Goal: Task Accomplishment & Management: Manage account settings

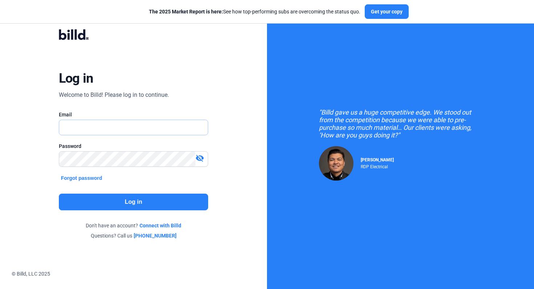
type input "[EMAIL_ADDRESS][DOMAIN_NAME]"
click at [183, 204] on button "Log in" at bounding box center [134, 202] width 150 height 17
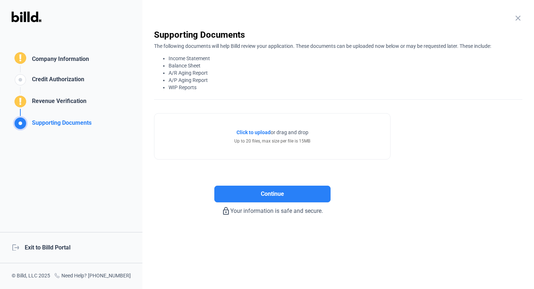
click at [75, 58] on div "Company Information" at bounding box center [59, 60] width 60 height 11
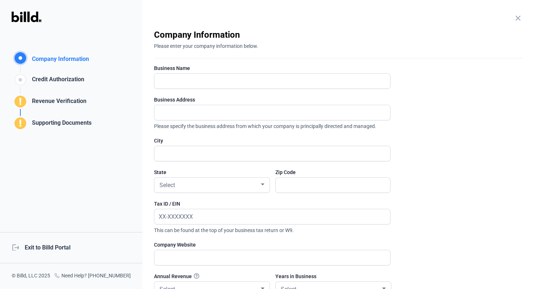
scroll to position [108, 0]
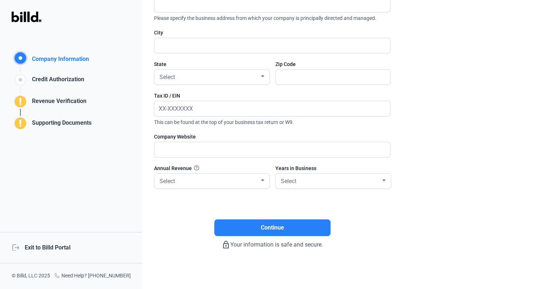
click at [79, 85] on div "Credit Authorization" at bounding box center [56, 81] width 55 height 12
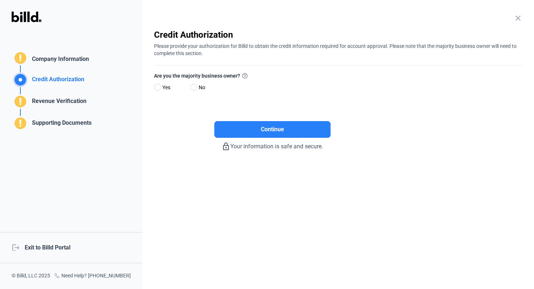
scroll to position [0, 0]
click at [66, 100] on div "Revenue Verification" at bounding box center [57, 103] width 57 height 12
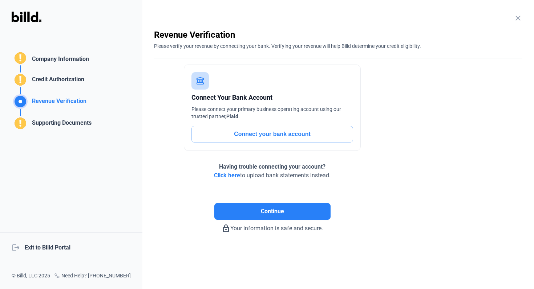
click at [78, 119] on div "Supporting Documents" at bounding box center [60, 125] width 62 height 12
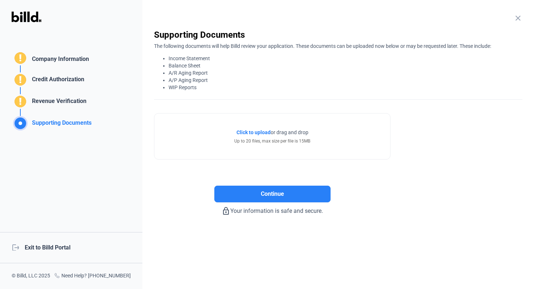
click at [56, 246] on div "logout Exit to Billd Portal" at bounding box center [71, 247] width 142 height 31
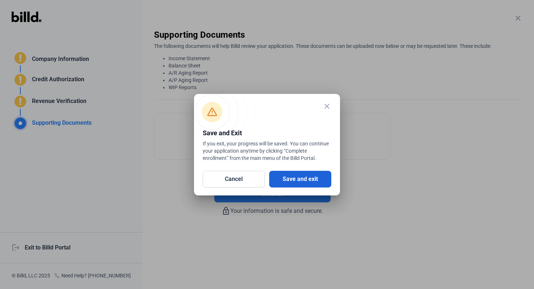
click at [321, 182] on button "Save and exit" at bounding box center [300, 179] width 62 height 17
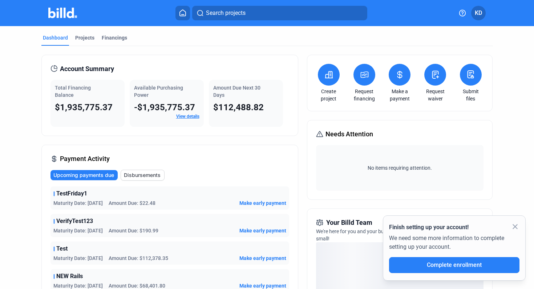
click at [328, 73] on icon at bounding box center [328, 74] width 9 height 9
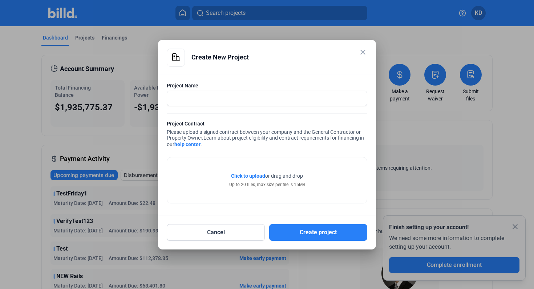
click at [362, 48] on mat-icon "close" at bounding box center [362, 52] width 9 height 9
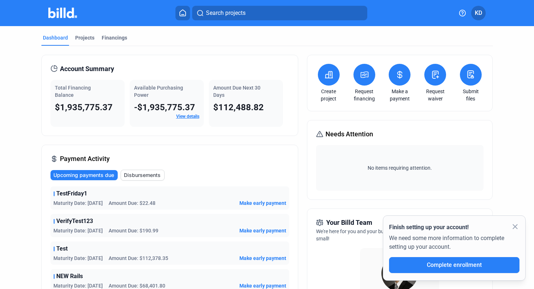
click at [361, 81] on button at bounding box center [364, 75] width 22 height 22
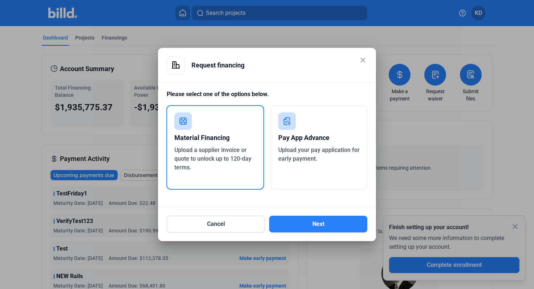
click at [364, 58] on mat-icon "close" at bounding box center [362, 60] width 9 height 9
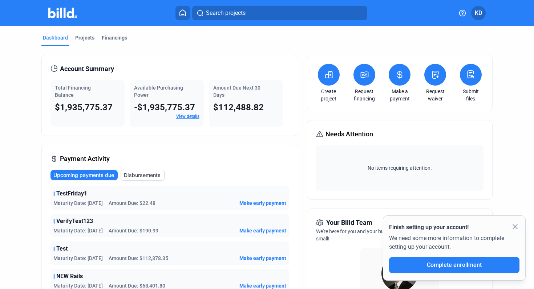
click at [396, 80] on button at bounding box center [399, 75] width 22 height 22
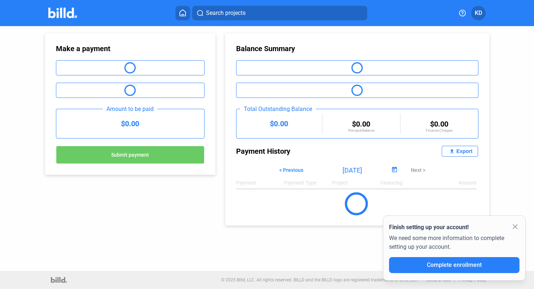
click at [183, 13] on icon at bounding box center [182, 12] width 7 height 7
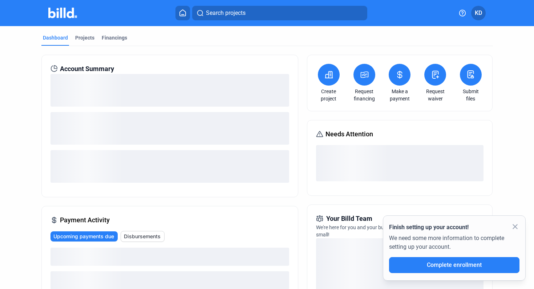
click at [437, 76] on button at bounding box center [435, 75] width 22 height 22
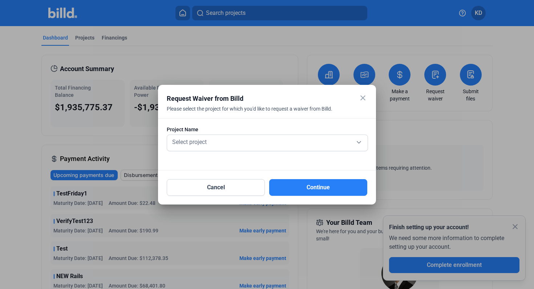
click at [512, 103] on div at bounding box center [267, 144] width 534 height 289
click at [364, 97] on mat-icon "close" at bounding box center [362, 98] width 9 height 9
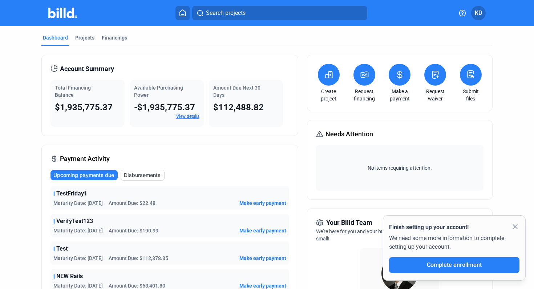
click at [462, 11] on icon at bounding box center [462, 13] width 6 height 6
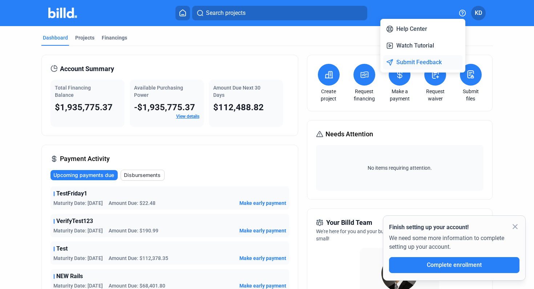
click at [447, 56] on button "Submit Feedback" at bounding box center [422, 62] width 79 height 15
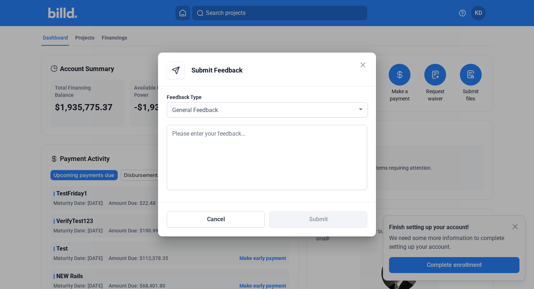
click at [363, 62] on mat-icon "close" at bounding box center [362, 65] width 9 height 9
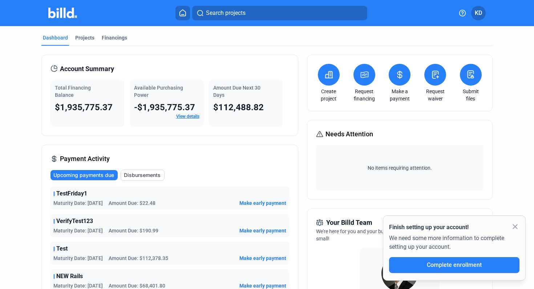
click at [480, 12] on span "KD" at bounding box center [477, 13] width 7 height 9
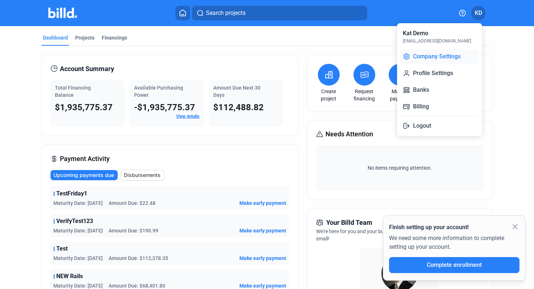
click at [438, 52] on button "Company Settings" at bounding box center [439, 56] width 79 height 15
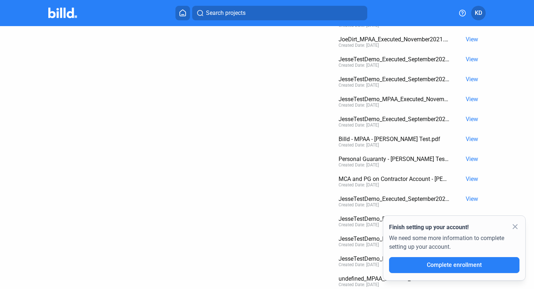
scroll to position [1057, 0]
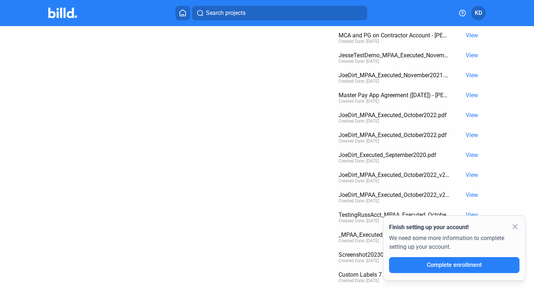
click at [512, 224] on mat-icon "close" at bounding box center [514, 226] width 9 height 9
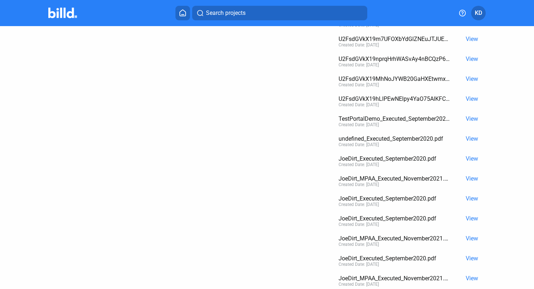
scroll to position [0, 0]
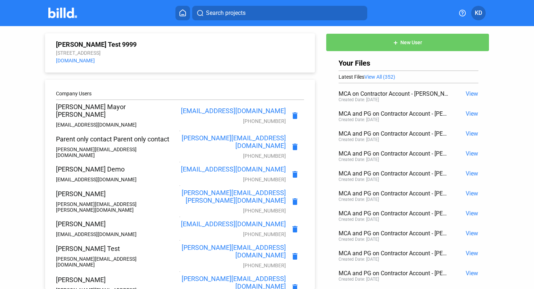
click at [478, 12] on span "KD" at bounding box center [477, 13] width 7 height 9
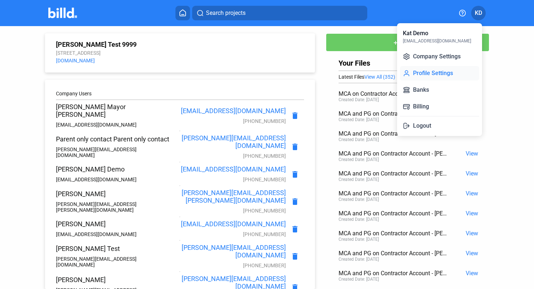
click at [449, 75] on button "Profile Settings" at bounding box center [439, 73] width 79 height 15
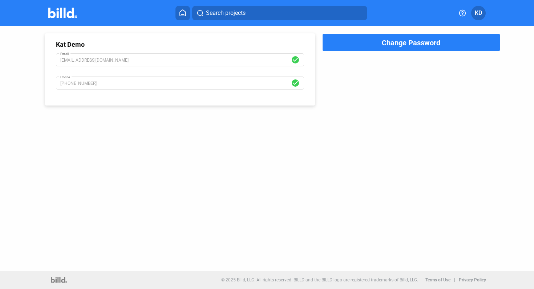
click at [477, 12] on span "KD" at bounding box center [477, 13] width 7 height 9
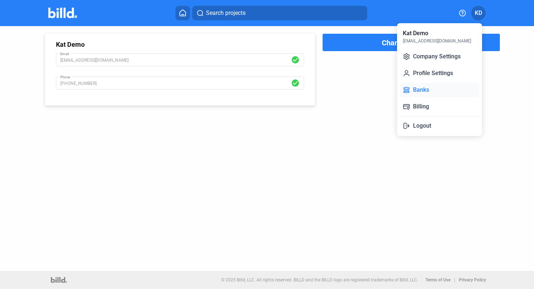
click at [441, 88] on button "Banks" at bounding box center [439, 90] width 79 height 15
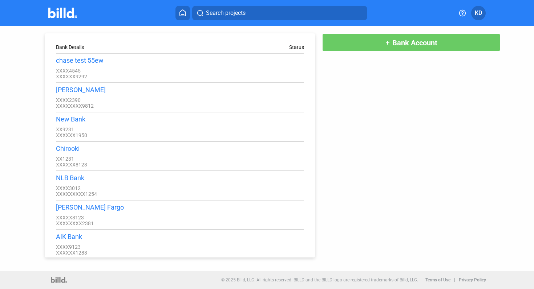
click at [455, 39] on button "add Bank Account" at bounding box center [410, 42] width 177 height 18
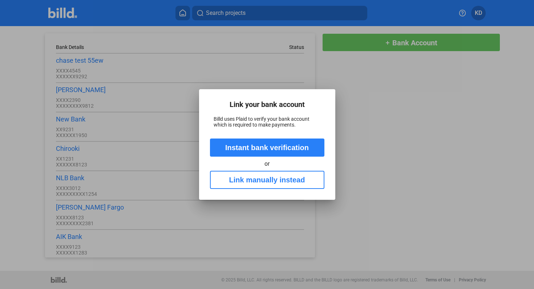
click at [429, 134] on div at bounding box center [267, 144] width 534 height 289
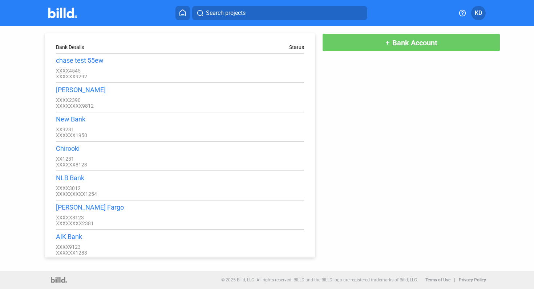
click at [478, 11] on span "KD" at bounding box center [477, 13] width 7 height 9
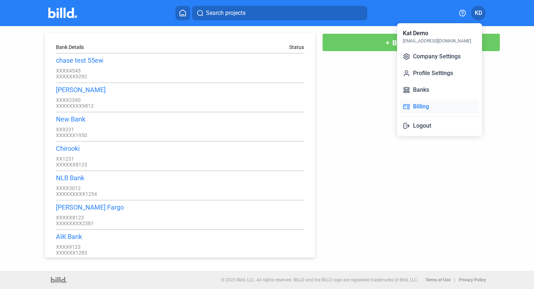
click at [431, 111] on button "Billing" at bounding box center [439, 106] width 79 height 15
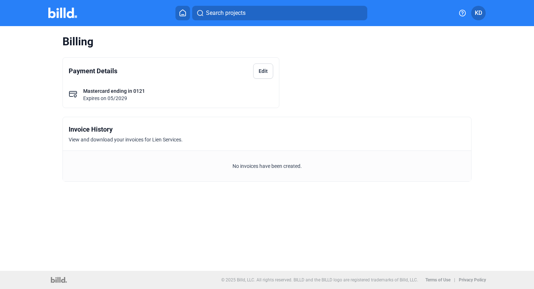
click at [269, 72] on button "Edit" at bounding box center [263, 71] width 20 height 15
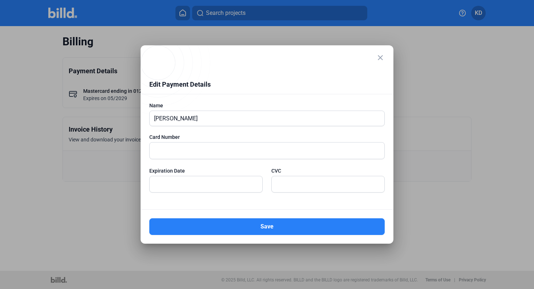
click at [378, 57] on mat-icon "close" at bounding box center [380, 57] width 9 height 9
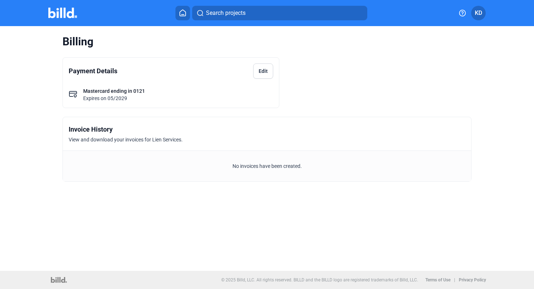
click at [479, 14] on span "KD" at bounding box center [477, 13] width 7 height 9
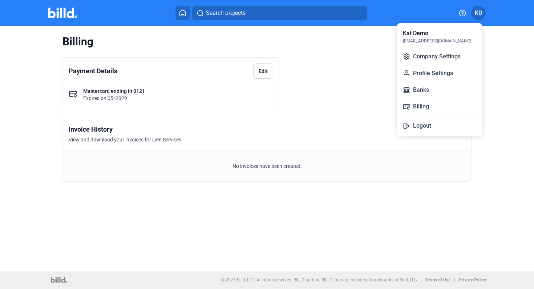
click at [363, 70] on div at bounding box center [267, 144] width 534 height 289
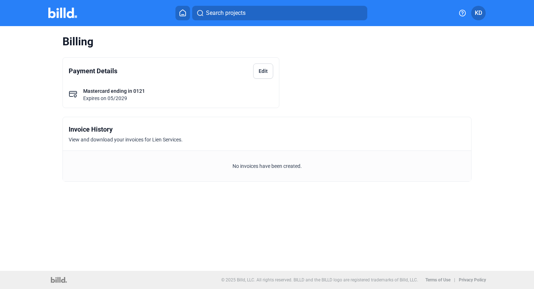
click at [185, 13] on icon at bounding box center [183, 13] width 6 height 6
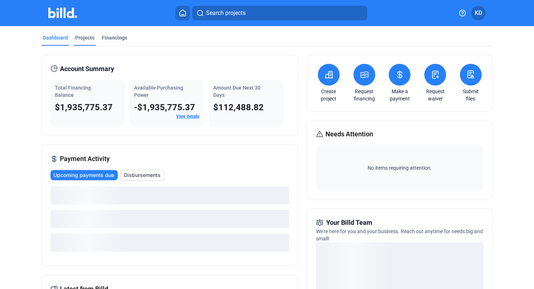
click at [80, 40] on div "Projects" at bounding box center [84, 37] width 19 height 7
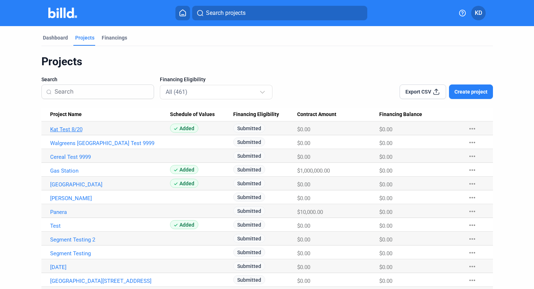
click at [74, 130] on link "Kat Test 8/20" at bounding box center [110, 129] width 120 height 7
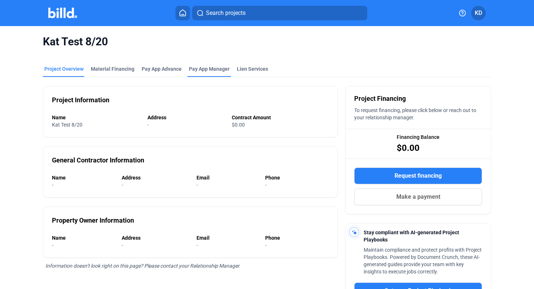
click at [204, 70] on span "Pay App Manager" at bounding box center [209, 68] width 41 height 7
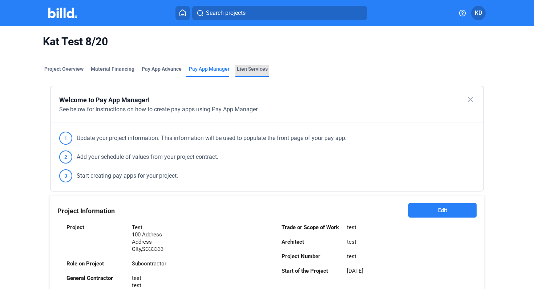
click at [254, 72] on div "Lien Services" at bounding box center [252, 68] width 31 height 7
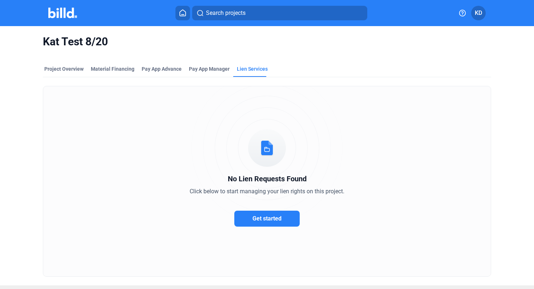
click at [275, 221] on span "Get started" at bounding box center [266, 218] width 29 height 7
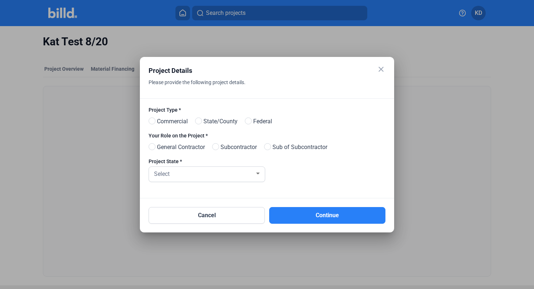
click at [381, 70] on mat-icon "close" at bounding box center [380, 69] width 9 height 9
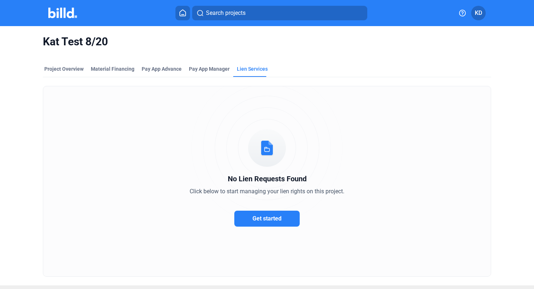
click at [270, 216] on span "Get started" at bounding box center [266, 218] width 29 height 7
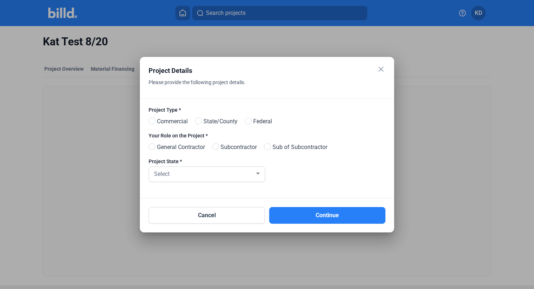
click at [373, 69] on div "close Project Details Please provide the following project details." at bounding box center [266, 82] width 237 height 33
click at [386, 69] on mat-dialog-container "close Project Details Please provide the following project details. Project Typ…" at bounding box center [267, 145] width 254 height 176
click at [377, 67] on mat-icon "close" at bounding box center [380, 69] width 9 height 9
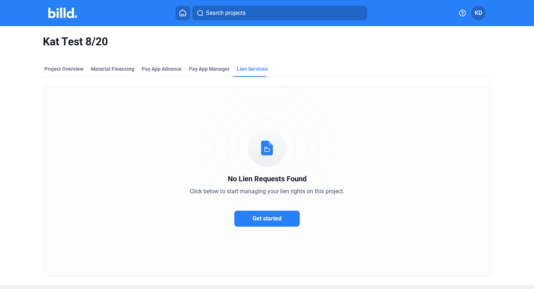
click at [184, 16] on icon at bounding box center [182, 12] width 7 height 7
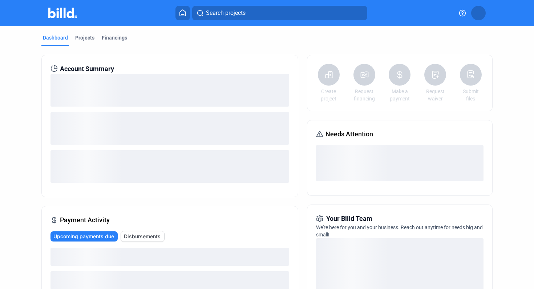
click at [182, 11] on icon at bounding box center [182, 12] width 7 height 7
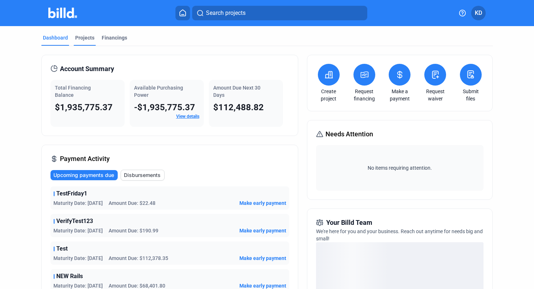
click at [86, 39] on div "Projects" at bounding box center [84, 37] width 19 height 7
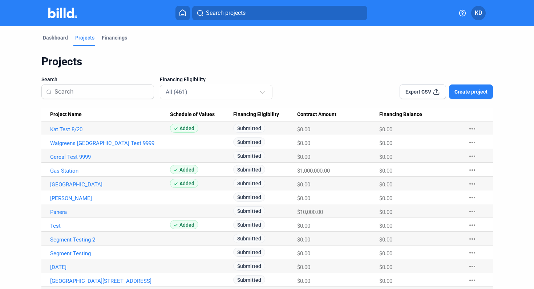
scroll to position [421, 0]
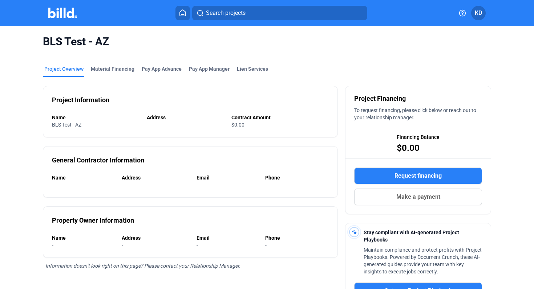
click at [180, 12] on icon at bounding box center [182, 12] width 7 height 7
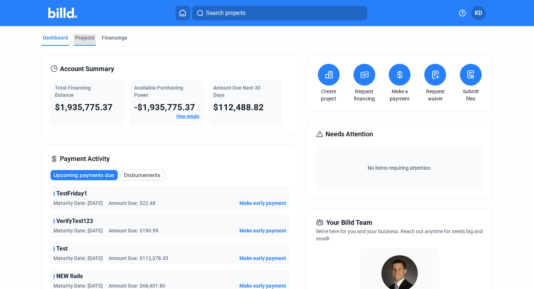
click at [85, 42] on div "Projects" at bounding box center [85, 40] width 22 height 12
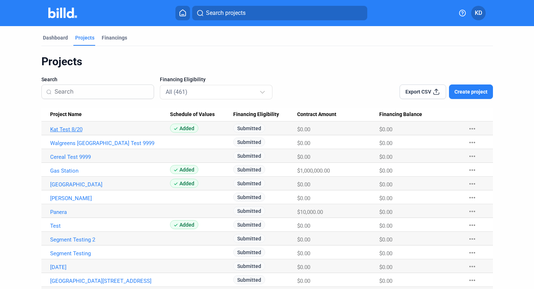
click at [77, 128] on link "Kat Test 8/20" at bounding box center [110, 129] width 120 height 7
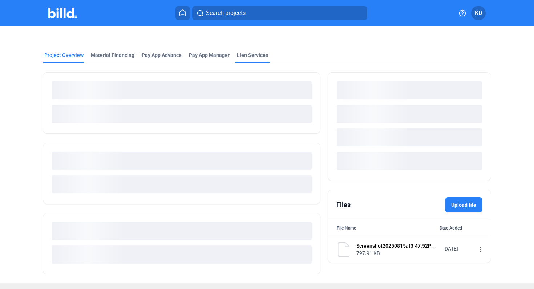
click at [251, 52] on div "Lien Services" at bounding box center [252, 55] width 31 height 7
